Goal: Transaction & Acquisition: Purchase product/service

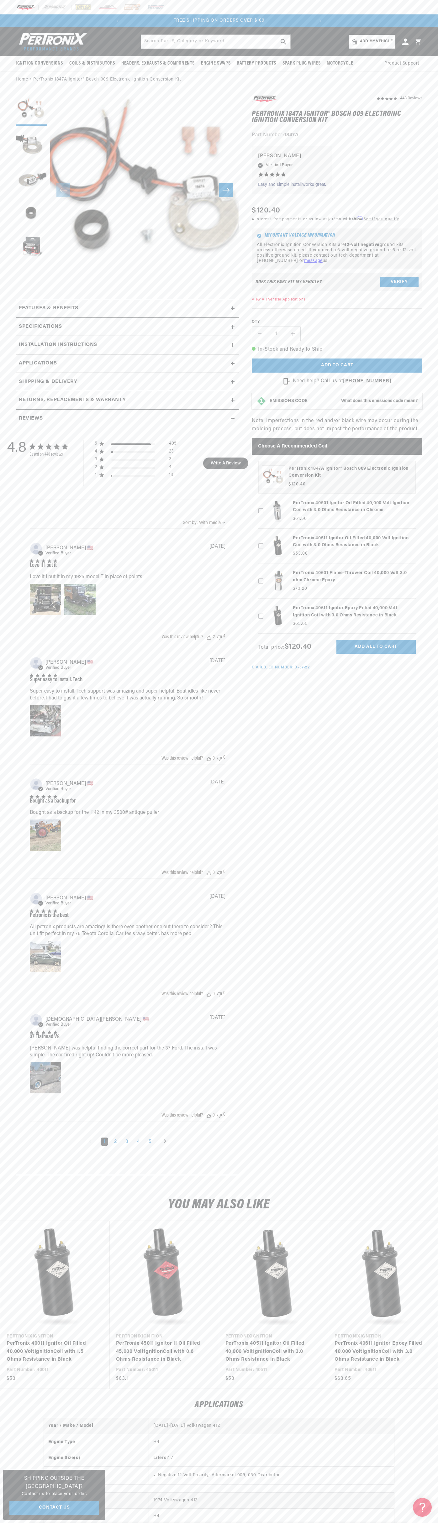
click at [315, 26] on button "Translation missing: en.sections.announcements.next_announcement" at bounding box center [320, 20] width 13 height 13
click at [418, 306] on div "448 Reviews" at bounding box center [337, 382] width 171 height 576
click at [122, 1523] on html "Skip to content Your cart Your cart is empty Get the right parts the first time…" at bounding box center [219, 761] width 438 height 1523
click at [18, 219] on button "Load image 4 in gallery view" at bounding box center [31, 213] width 31 height 31
